Goal: Information Seeking & Learning: Understand process/instructions

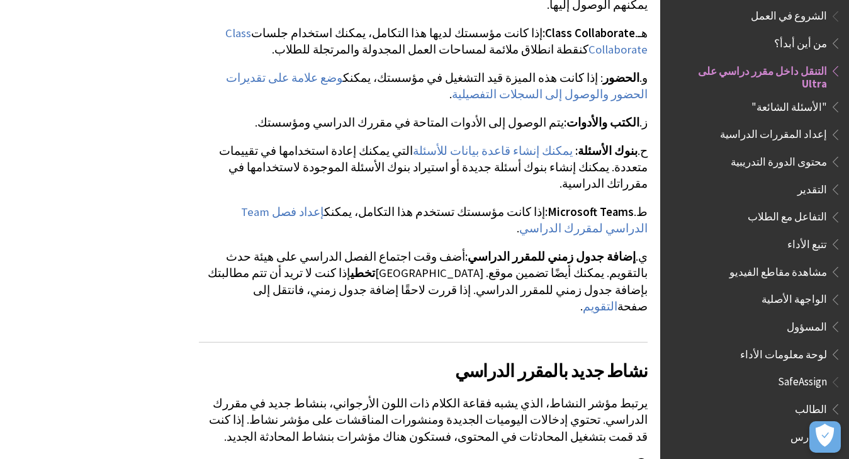
scroll to position [2892, 0]
click at [519, 143] on link "يمكنك إنشاء قاعدة بيانات للأسئلة" at bounding box center [493, 150] width 160 height 15
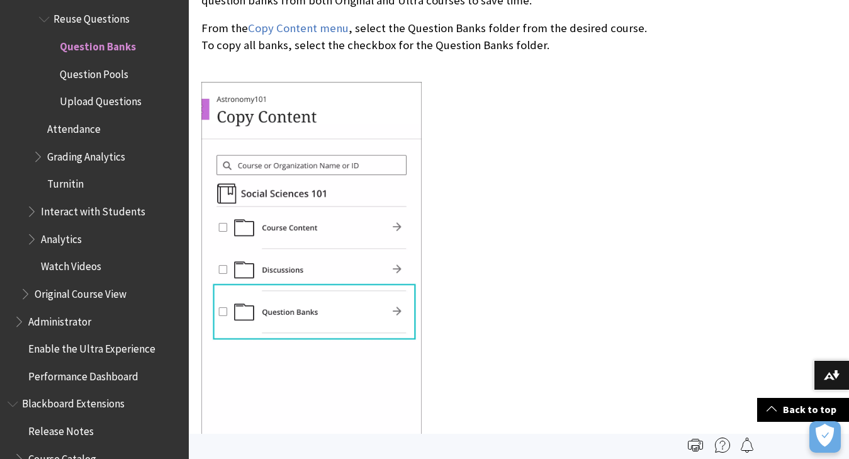
scroll to position [5804, 0]
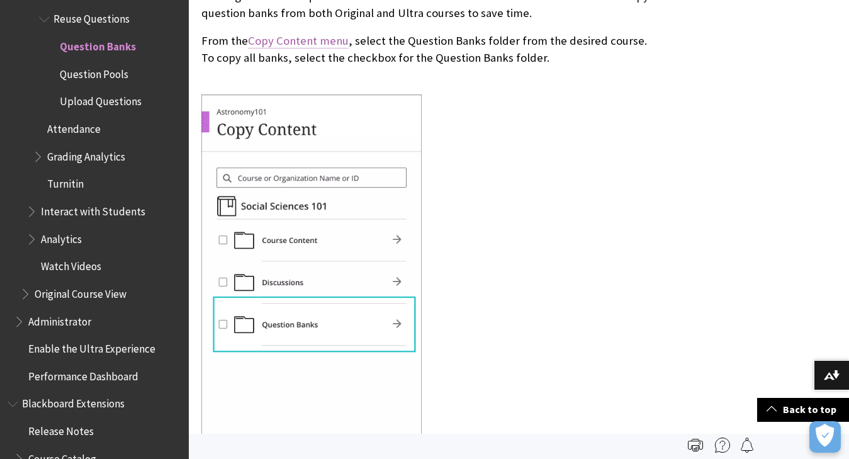
click at [317, 48] on link "Copy Content menu" at bounding box center [298, 40] width 101 height 15
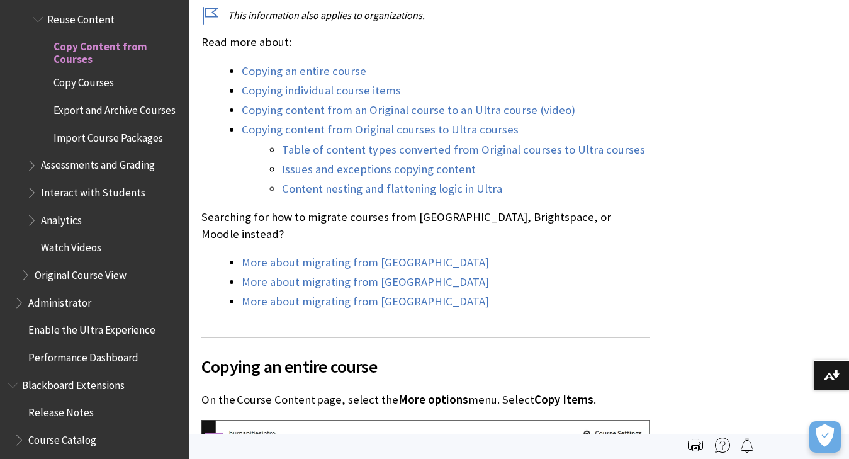
scroll to position [491, 0]
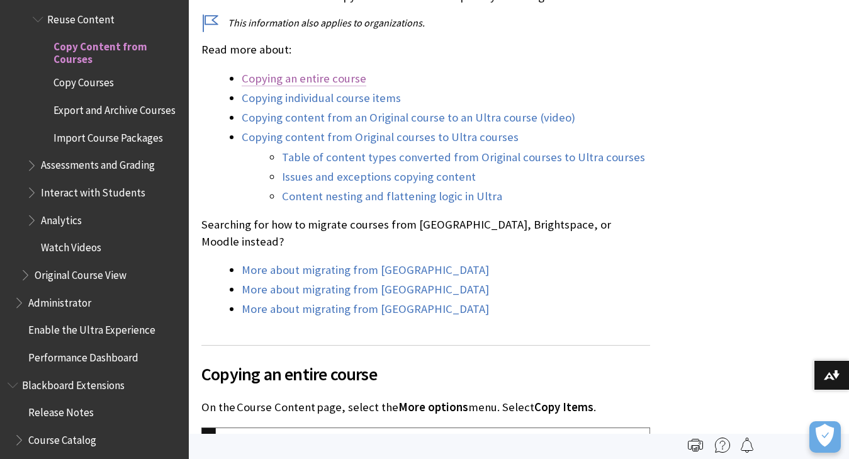
click at [315, 86] on link "Copying an entire course" at bounding box center [304, 78] width 125 height 15
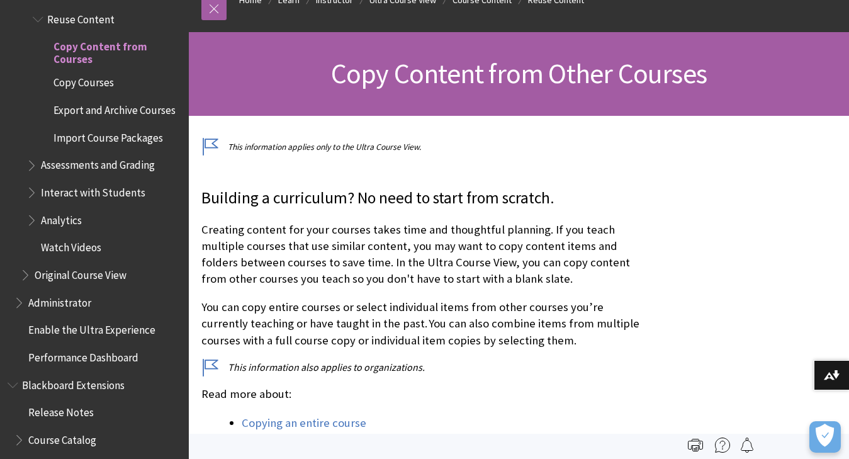
scroll to position [62, 0]
